Goal: Find contact information: Find contact information

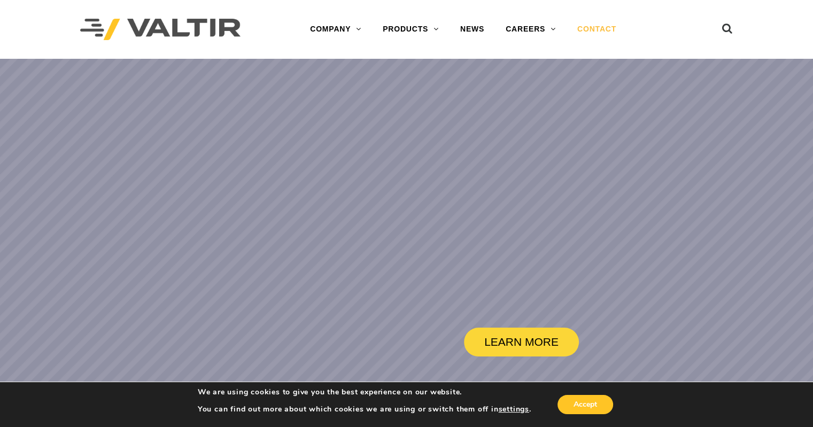
click at [595, 30] on link "CONTACT" at bounding box center [597, 29] width 60 height 21
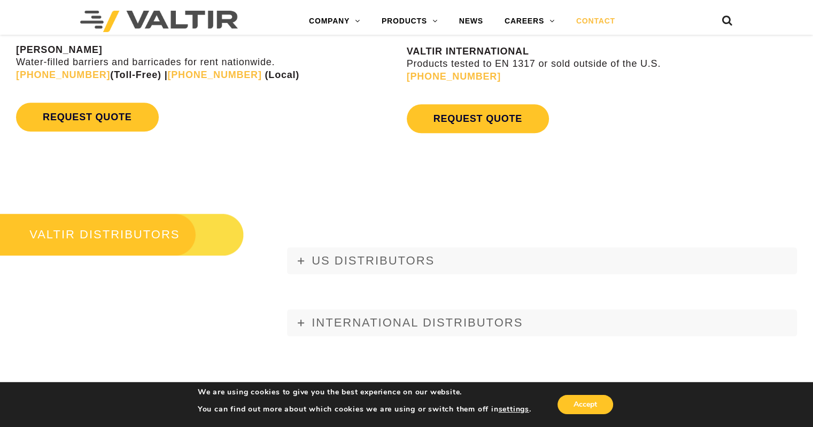
scroll to position [1363, 0]
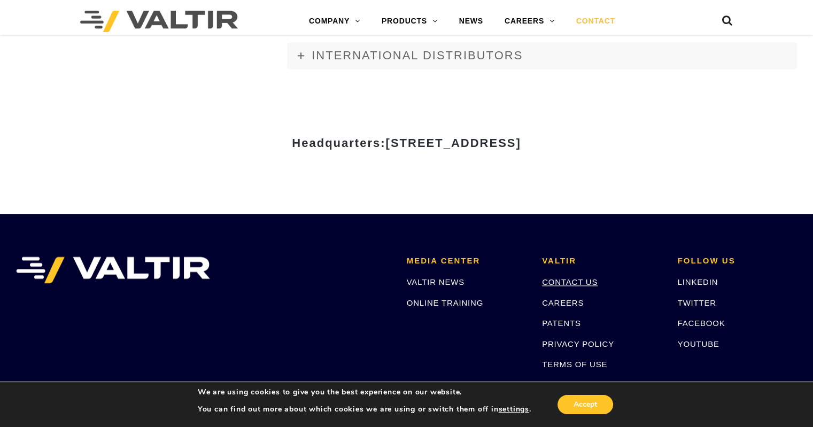
click at [567, 286] on link "CONTACT US" at bounding box center [570, 282] width 56 height 9
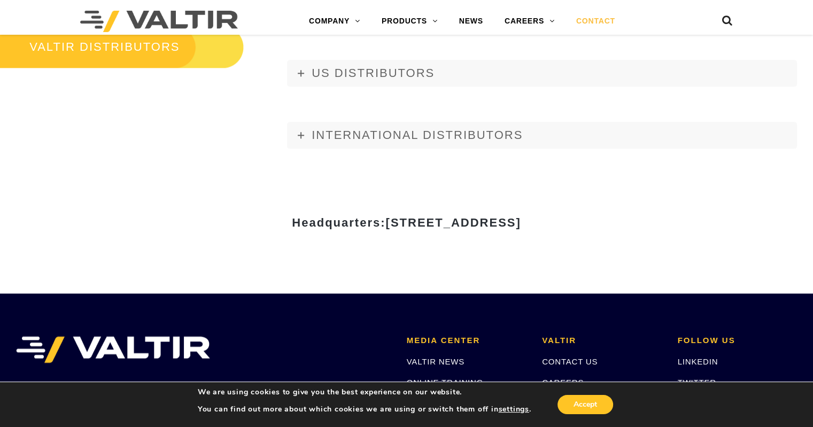
scroll to position [1230, 0]
